Goal: Navigation & Orientation: Go to known website

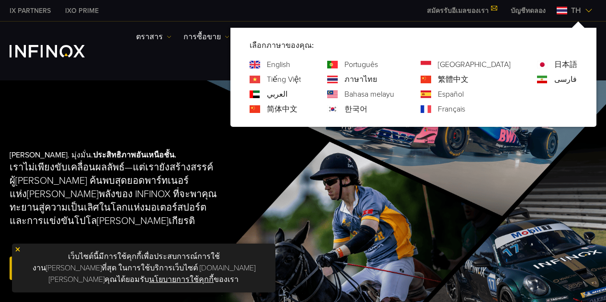
click at [342, 80] on div "English Tiếng Việt العربي 简体中文 Português ภาษาไทย 한국어" at bounding box center [414, 87] width 328 height 56
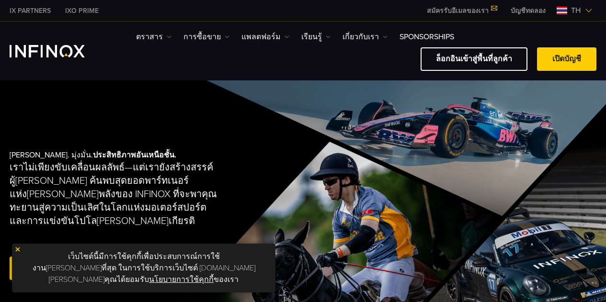
click at [590, 8] on img at bounding box center [589, 11] width 8 height 8
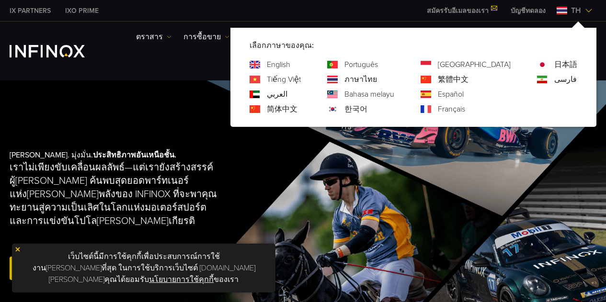
click at [301, 79] on div "Tiếng Việt" at bounding box center [275, 79] width 51 height 11
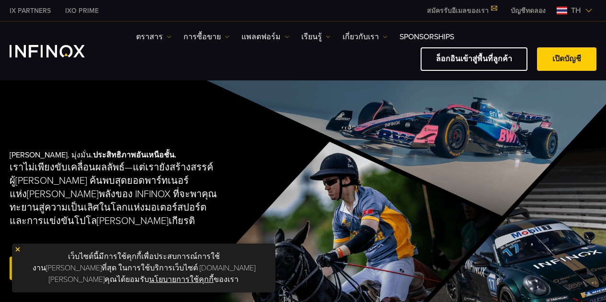
click at [586, 8] on img at bounding box center [589, 11] width 8 height 8
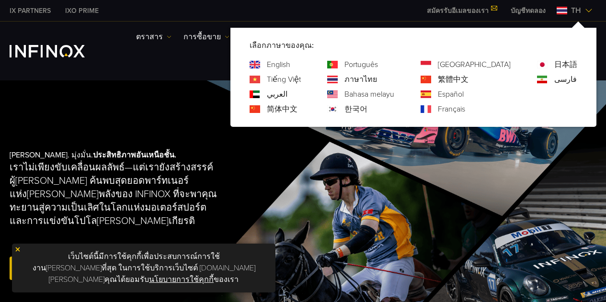
click at [301, 78] on link "Tiếng Việt" at bounding box center [284, 79] width 34 height 11
